Goal: Information Seeking & Learning: Learn about a topic

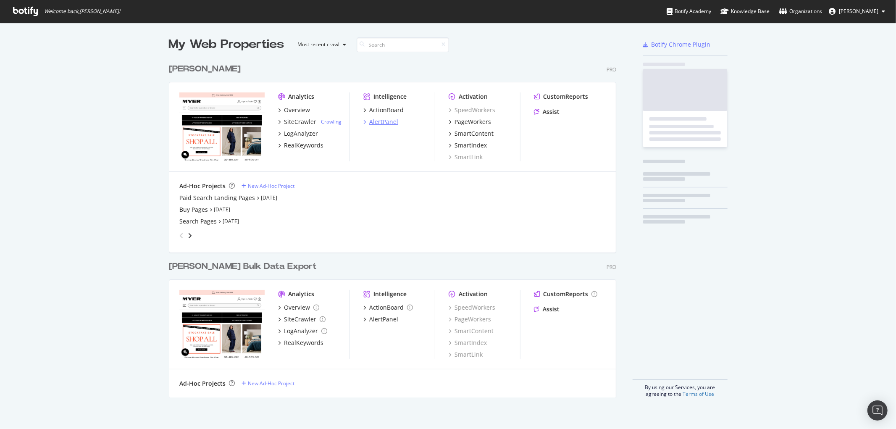
scroll to position [422, 882]
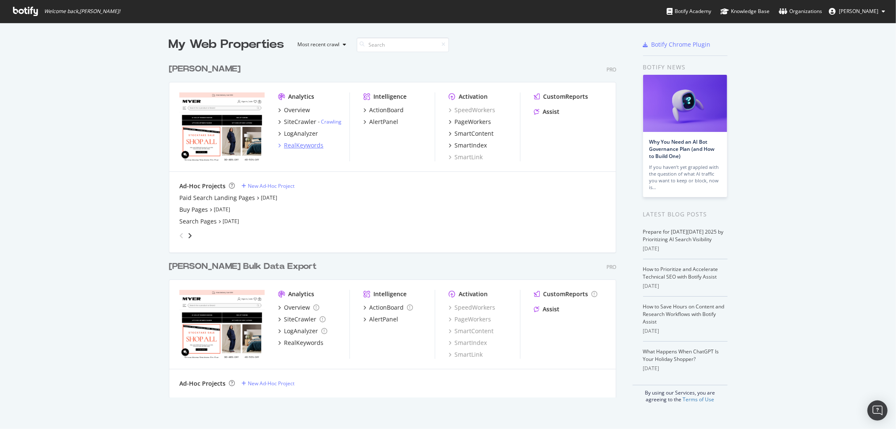
click at [299, 145] on div "RealKeywords" at bounding box center [303, 145] width 39 height 8
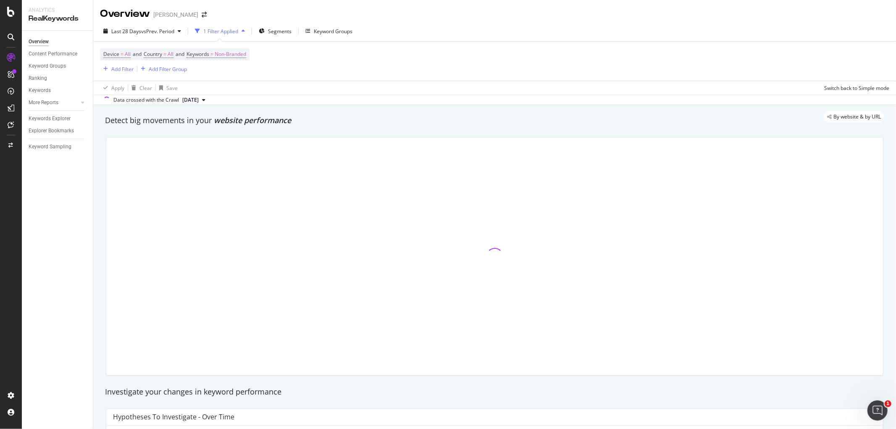
click at [523, 70] on div "Device = All and Country = All and Keywords = Non-Branded Add Filter Add Filter…" at bounding box center [494, 61] width 789 height 39
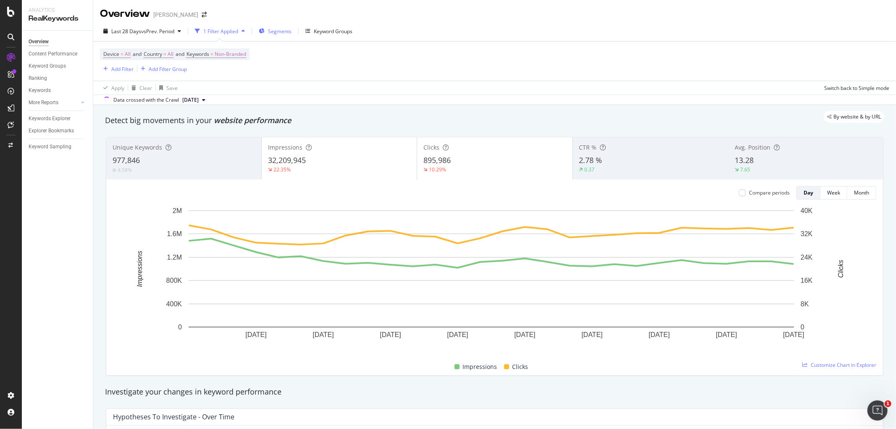
click at [271, 31] on span "Segments" at bounding box center [280, 31] width 24 height 7
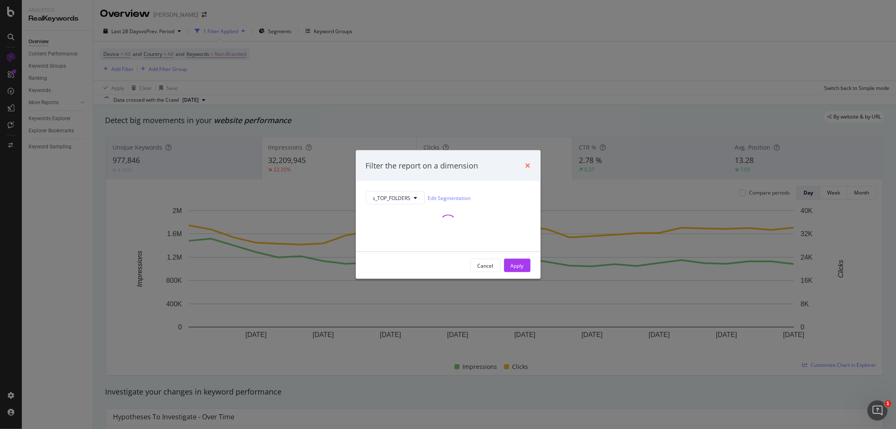
click at [529, 165] on icon "times" at bounding box center [527, 165] width 5 height 7
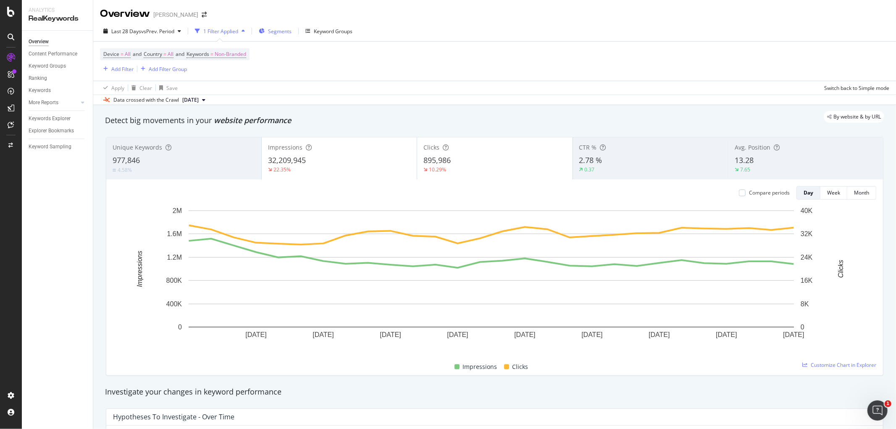
click at [274, 30] on span "Segments" at bounding box center [280, 31] width 24 height 7
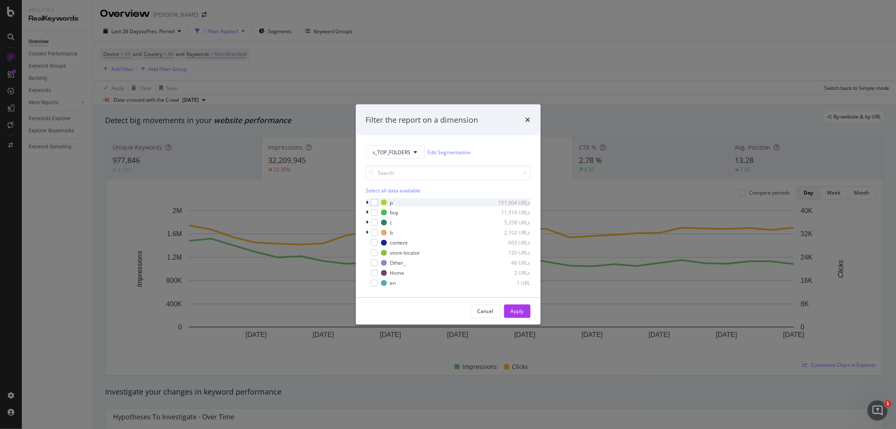
click at [375, 202] on div "modal" at bounding box center [374, 202] width 7 height 7
click at [519, 308] on div "Apply" at bounding box center [517, 310] width 13 height 7
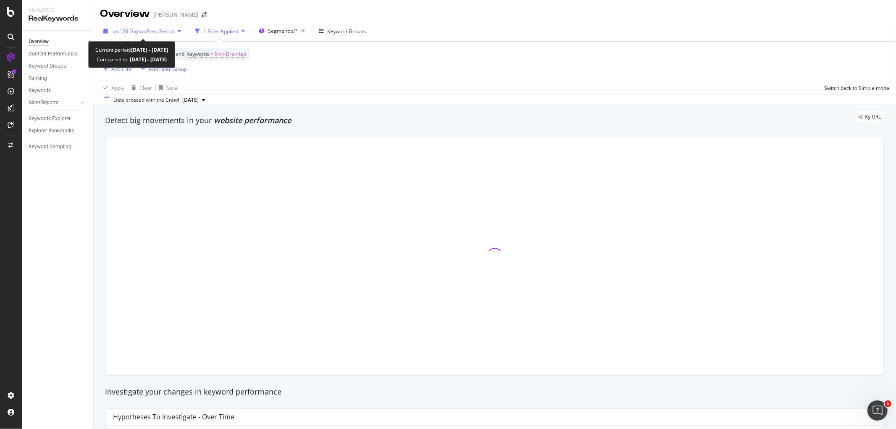
click at [150, 31] on span "vs Prev. Period" at bounding box center [157, 31] width 33 height 7
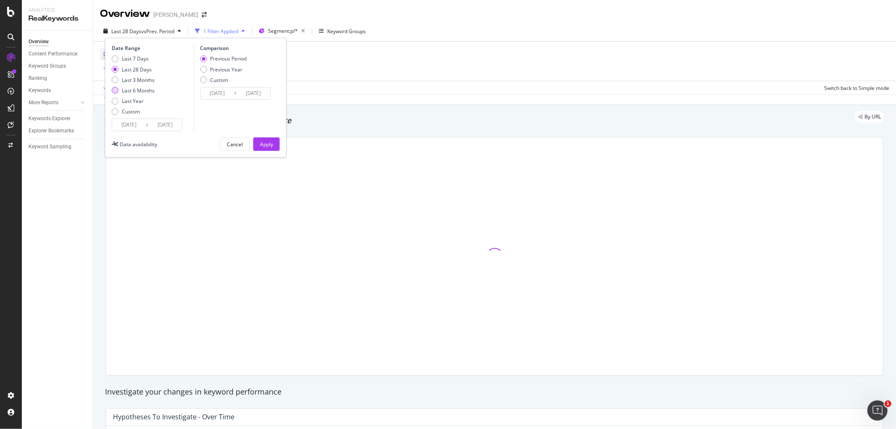
click at [118, 90] on div "Last 6 Months" at bounding box center [115, 90] width 7 height 7
type input "[DATE]"
click at [203, 69] on div "Previous Year" at bounding box center [203, 69] width 7 height 7
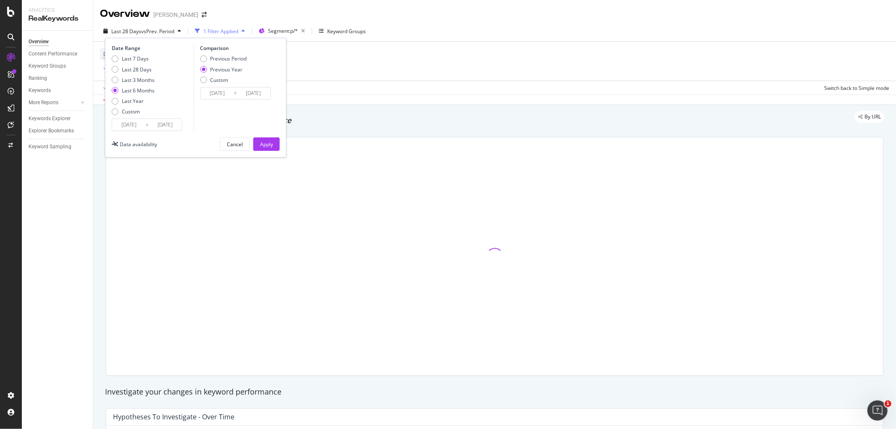
type input "[DATE]"
click at [263, 144] on div "Apply" at bounding box center [266, 144] width 13 height 7
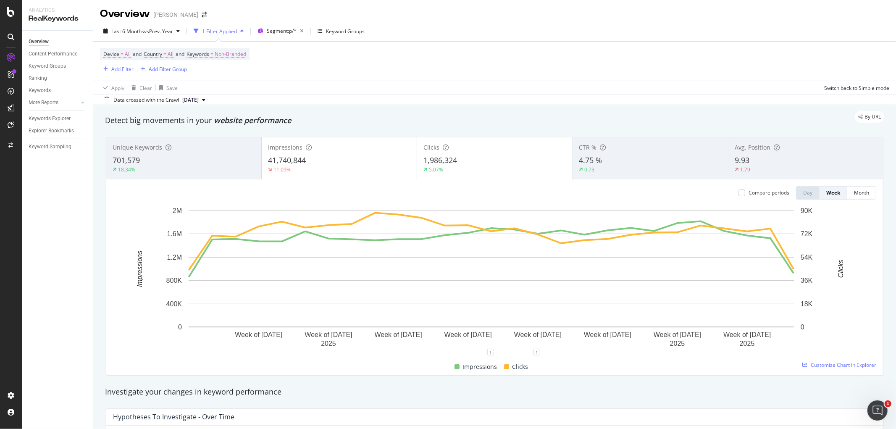
click at [301, 163] on span "41,740,844" at bounding box center [287, 160] width 38 height 10
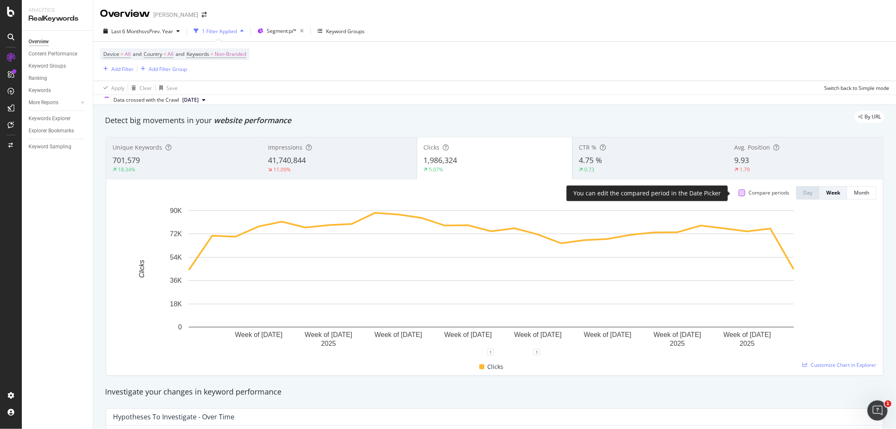
click at [738, 191] on div at bounding box center [741, 192] width 7 height 7
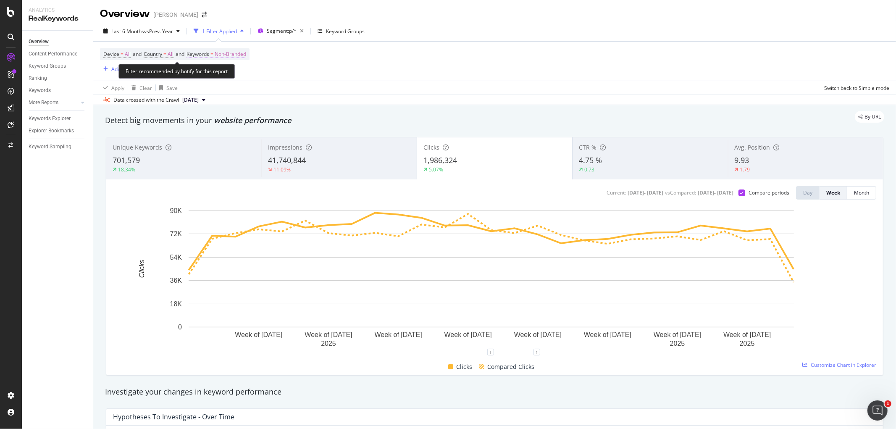
click at [240, 56] on span "Non-Branded" at bounding box center [230, 54] width 31 height 12
click at [221, 76] on span "Non-Branded" at bounding box center [216, 74] width 35 height 7
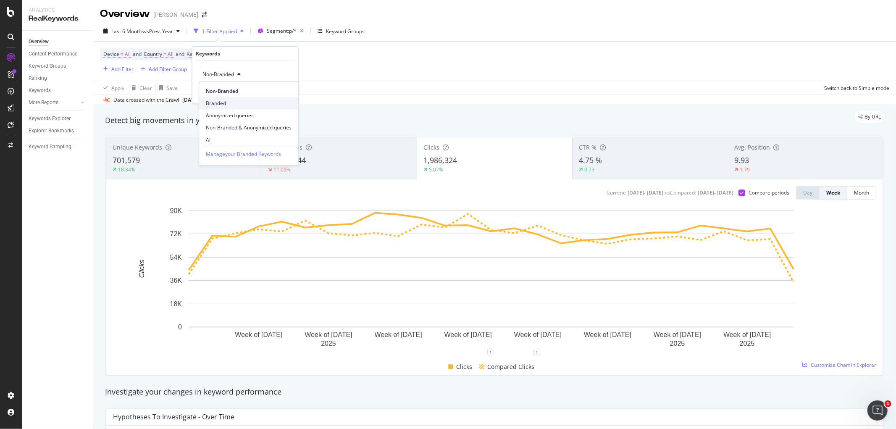
click at [223, 102] on span "Branded" at bounding box center [249, 104] width 86 height 8
click at [284, 94] on div "Apply" at bounding box center [284, 92] width 13 height 7
